Goal: Task Accomplishment & Management: Manage account settings

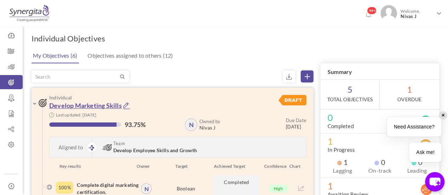
click at [105, 105] on link "Develop Marketing Skills" at bounding box center [85, 106] width 73 height 8
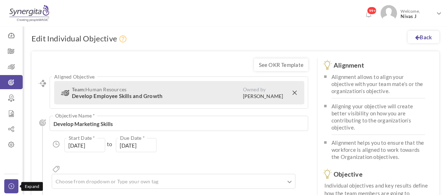
click at [13, 186] on icon at bounding box center [13, 187] width 9 height 6
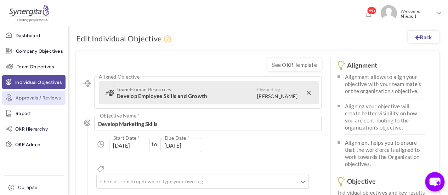
click at [40, 99] on span "Approvals / Reviews" at bounding box center [38, 98] width 45 height 7
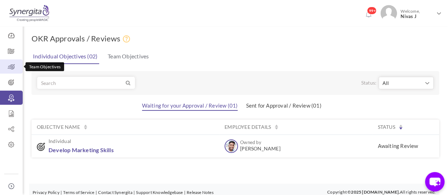
click at [18, 67] on icon at bounding box center [11, 66] width 23 height 7
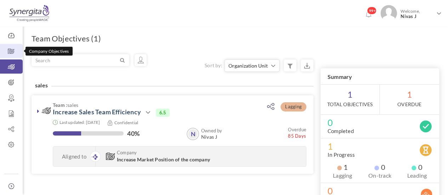
click at [11, 51] on icon at bounding box center [11, 51] width 23 height 7
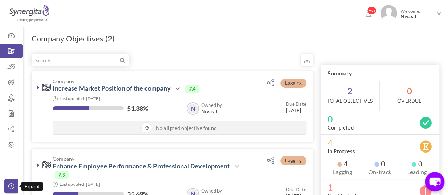
click at [13, 186] on icon at bounding box center [13, 187] width 9 height 6
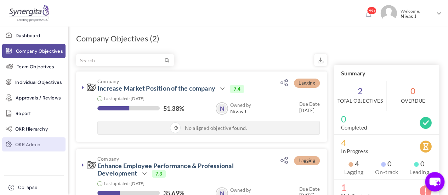
click at [33, 149] on span "OKR Admin" at bounding box center [27, 144] width 25 height 7
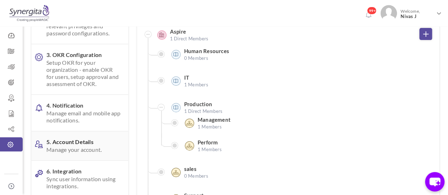
scroll to position [86, 0]
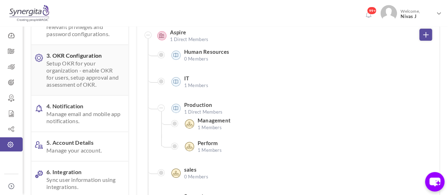
click at [79, 85] on span "Setup OKR for your organization - enable OKR for users, setup approval and asse…" at bounding box center [83, 74] width 74 height 28
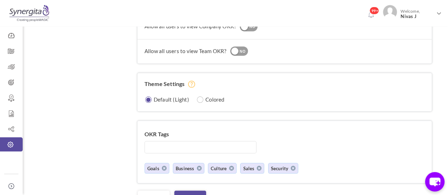
scroll to position [623, 0]
click at [201, 97] on input "radio" at bounding box center [200, 100] width 7 height 7
radio input "true"
click at [200, 191] on link "Save" at bounding box center [190, 197] width 32 height 13
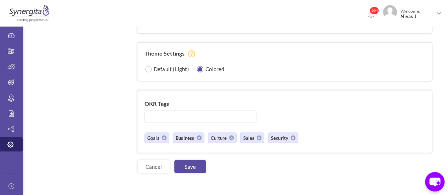
scroll to position [668, 0]
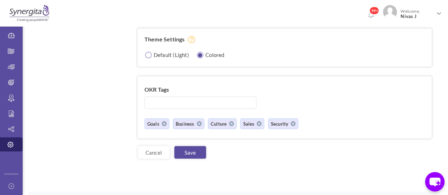
click at [160, 51] on label "Default (Light)" at bounding box center [171, 54] width 35 height 7
click at [196, 148] on link "Save" at bounding box center [190, 152] width 32 height 13
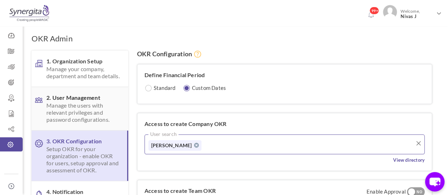
click at [75, 107] on span "Manage the users with relevant privileges and password configurations." at bounding box center [83, 112] width 74 height 21
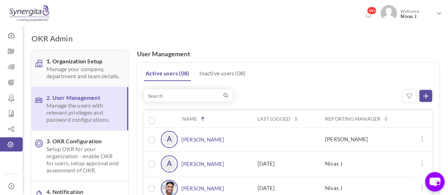
click at [83, 75] on span "Manage your company, department and team details." at bounding box center [83, 73] width 74 height 14
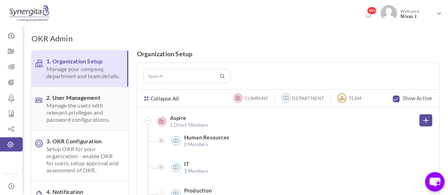
click at [83, 118] on span "Manage the users with relevant privileges and password configurations." at bounding box center [83, 112] width 74 height 21
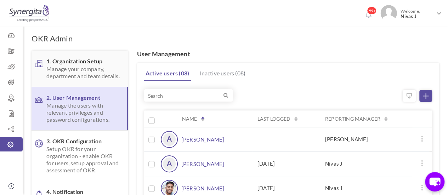
click at [77, 79] on span "Manage your company, department and team details." at bounding box center [83, 73] width 74 height 14
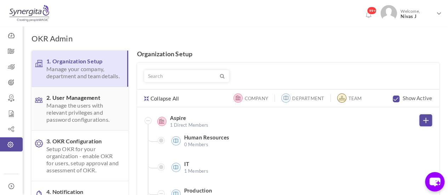
click at [87, 114] on span "Manage the users with relevant privileges and password configurations." at bounding box center [83, 112] width 74 height 21
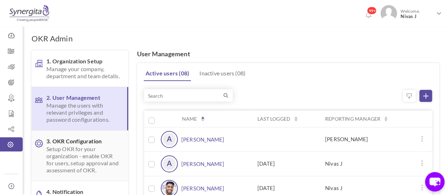
click at [92, 153] on span "Setup OKR for your organization - enable OKR for users, setup approval and asse…" at bounding box center [83, 160] width 74 height 28
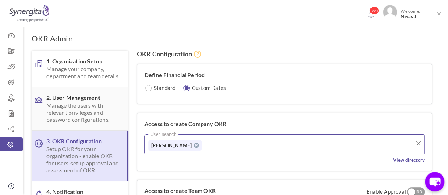
click at [85, 122] on span "Manage the users with relevant privileges and password configurations." at bounding box center [83, 112] width 74 height 21
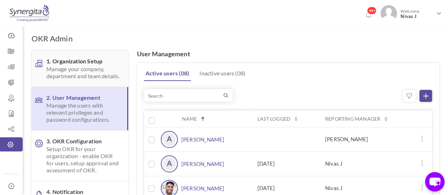
click at [75, 61] on span "1. Organization Setup Manage your company, department and team details." at bounding box center [83, 69] width 74 height 22
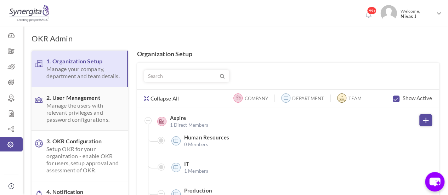
click at [85, 123] on span "Manage the users with relevant privileges and password configurations." at bounding box center [83, 112] width 74 height 21
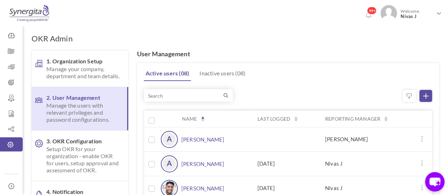
click at [94, 70] on span "Manage your company, department and team details." at bounding box center [83, 73] width 74 height 14
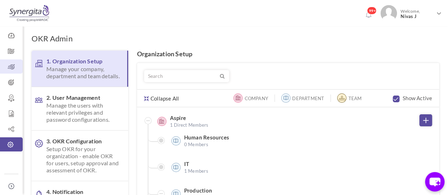
click at [13, 67] on icon at bounding box center [11, 66] width 23 height 7
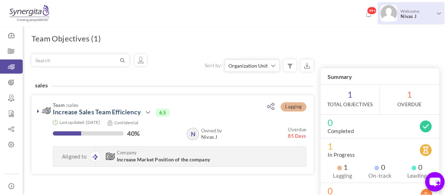
click at [410, 13] on span "Welcome, Nivas J" at bounding box center [416, 14] width 39 height 18
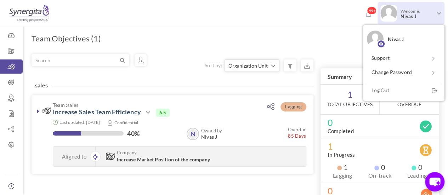
click at [386, 95] on link "Log Out" at bounding box center [404, 90] width 74 height 15
